Goal: Communication & Community: Answer question/provide support

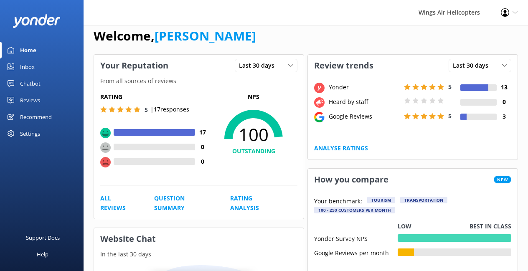
scroll to position [15, 0]
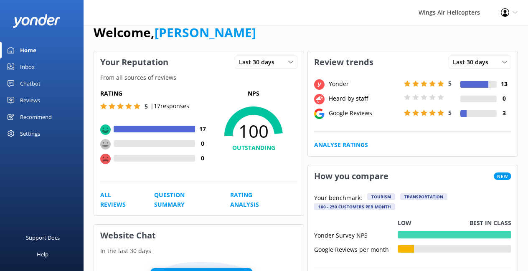
click at [37, 101] on div "Reviews" at bounding box center [30, 100] width 20 height 17
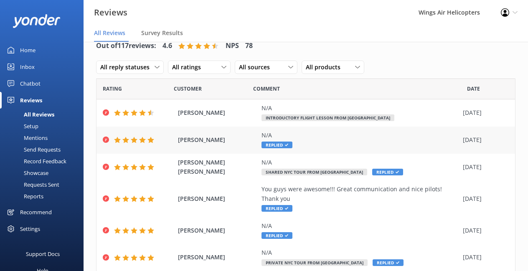
click at [362, 147] on div "N/A Replied" at bounding box center [359, 140] width 197 height 19
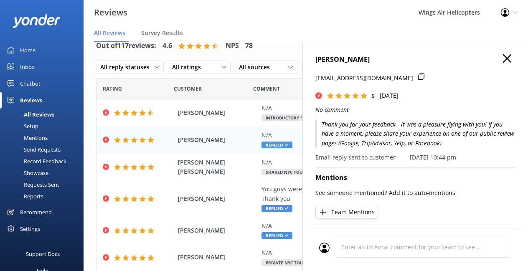
click at [386, 129] on p "Thank you for your feedback—it was a pleasure flying with you! If you have a mo…" at bounding box center [415, 134] width 200 height 28
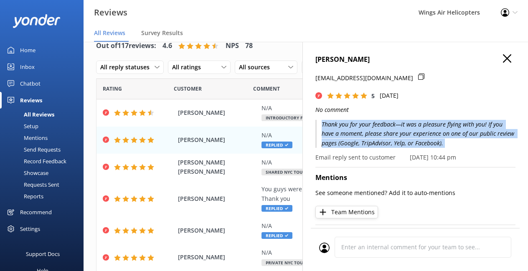
click at [386, 129] on p "Thank you for your feedback—it was a pleasure flying with you! If you have a mo…" at bounding box center [415, 134] width 200 height 28
copy p "Thank you for your feedback—it was a pleasure flying with you! If you have a mo…"
click at [508, 57] on icon "button" at bounding box center [506, 58] width 8 height 8
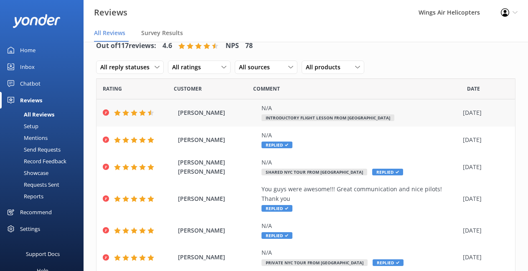
click at [353, 121] on span "Introductory Flight Lesson from [GEOGRAPHIC_DATA]" at bounding box center [327, 117] width 133 height 7
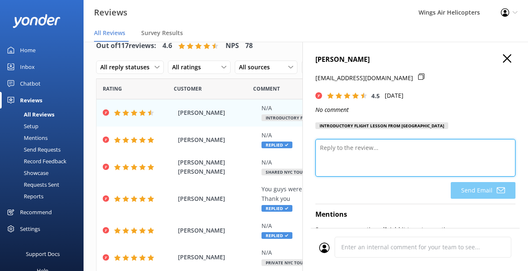
click at [394, 162] on textarea at bounding box center [415, 158] width 200 height 38
paste textarea "Thank you for your feedback—it was a pleasure flying with you! If you have a mo…"
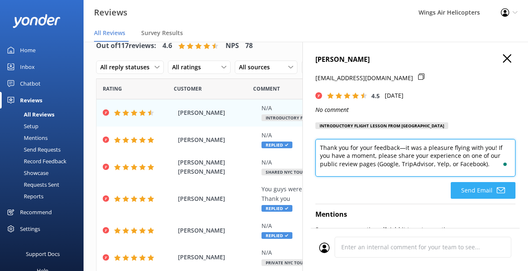
type textarea "Thank you for your feedback—it was a pleasure flying with you! If you have a mo…"
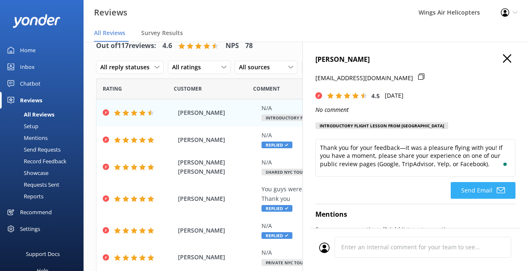
click at [462, 190] on button "Send Email" at bounding box center [482, 190] width 65 height 17
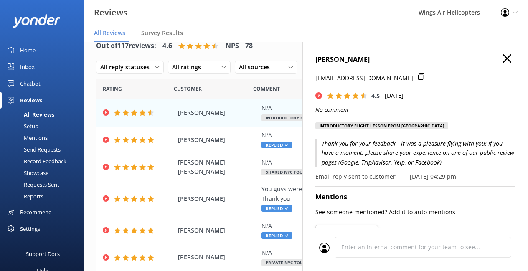
click at [511, 55] on h4 "[PERSON_NAME]" at bounding box center [415, 59] width 200 height 11
click at [508, 55] on icon "button" at bounding box center [506, 58] width 8 height 8
